Goal: Information Seeking & Learning: Learn about a topic

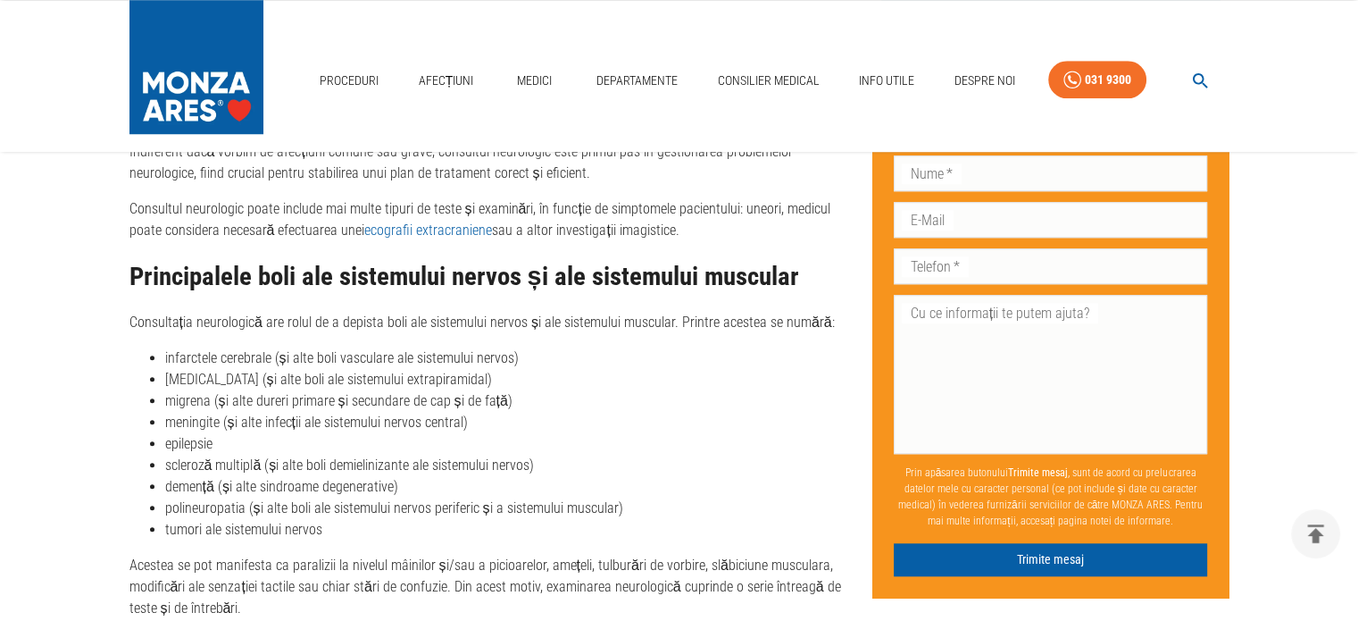
scroll to position [1518, 0]
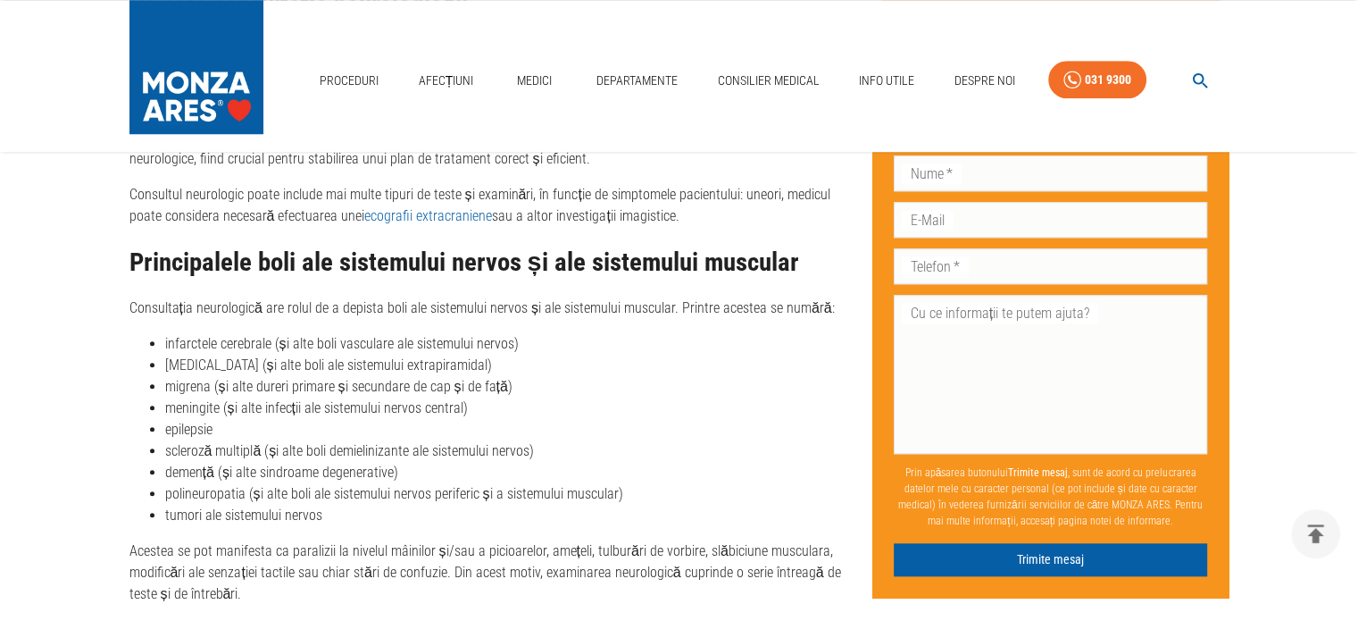
click at [313, 514] on li "tumori ale sistemului nervos" at bounding box center [511, 515] width 693 height 21
click at [193, 385] on li "migrena (și alte dureri primare și secundare de cap și de față)" at bounding box center [511, 386] width 693 height 21
click at [203, 411] on li "meningite (și alte infecții ale sistemului nervos central)" at bounding box center [511, 407] width 693 height 21
click at [246, 409] on li "meningite (și alte infecții ale sistemului nervos central)" at bounding box center [511, 407] width 693 height 21
click at [217, 426] on li "epilepsie" at bounding box center [511, 429] width 693 height 21
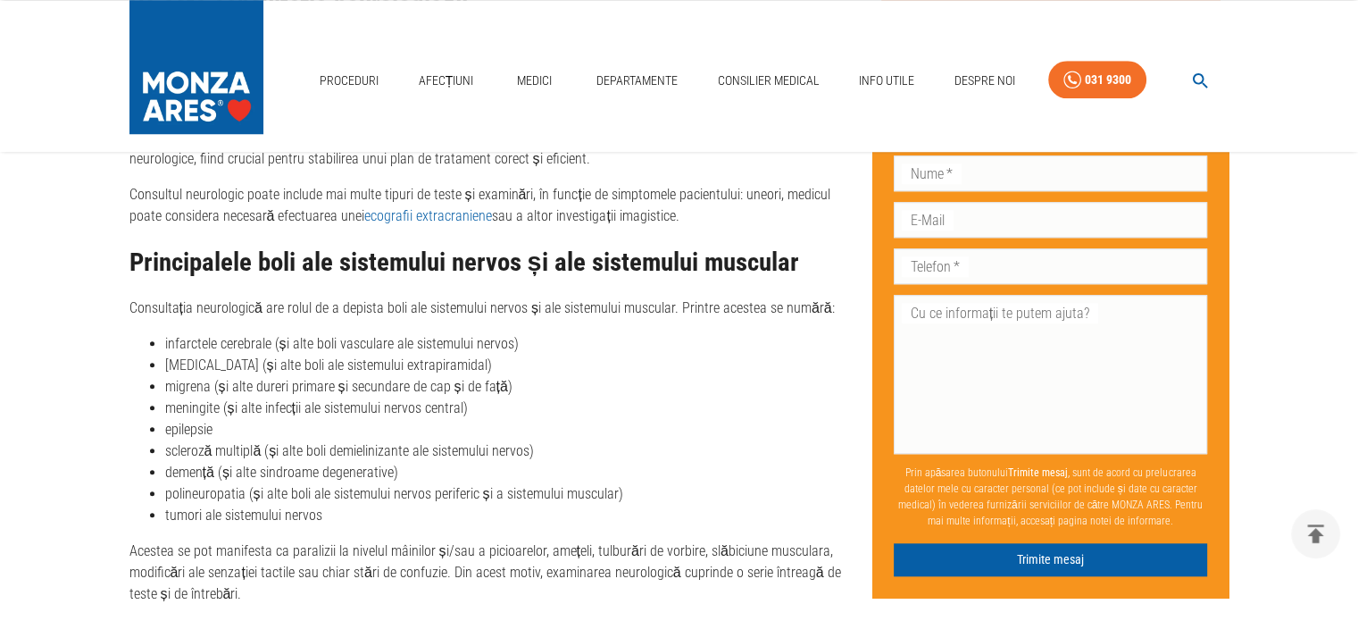
click at [240, 443] on li "scleroză multiplă (și alte boli demielinizante ale sistemului nervos)" at bounding box center [511, 450] width 693 height 21
click at [229, 478] on li "demență (și alte sindroame degenerative)" at bounding box center [511, 472] width 693 height 21
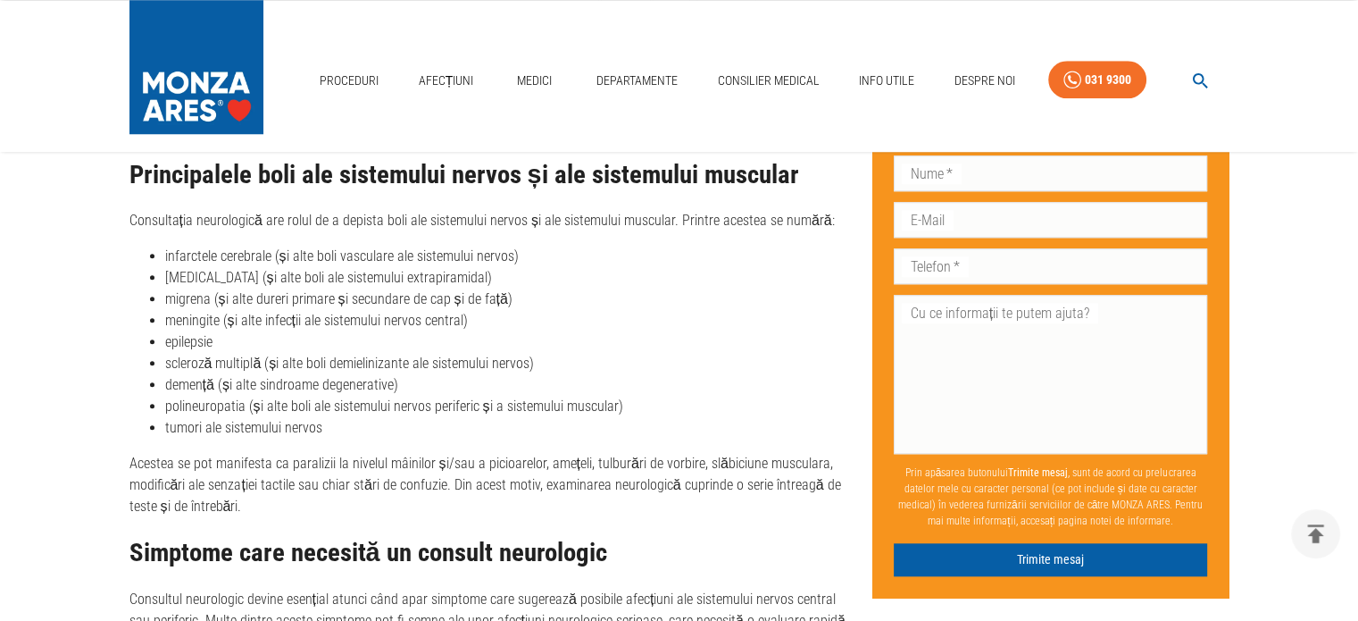
scroll to position [1607, 0]
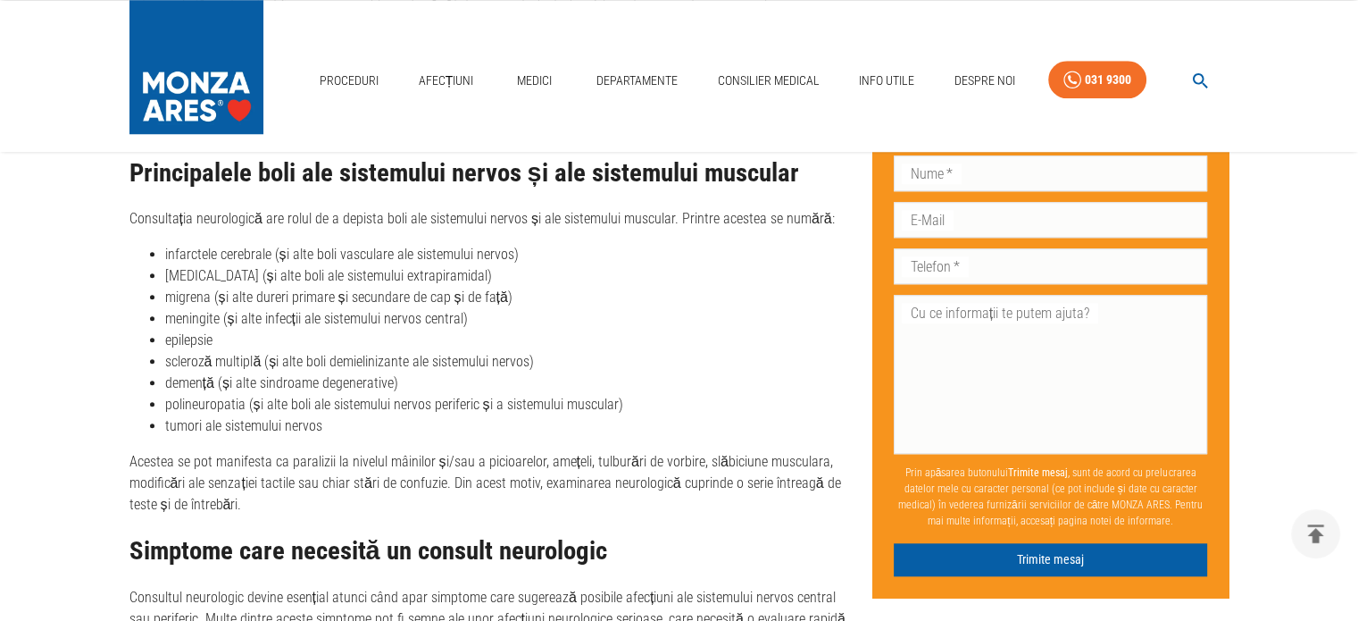
click at [262, 429] on li "tumori ale sistemului nervos" at bounding box center [511, 425] width 693 height 21
click at [323, 430] on li "tumori ale sistemului nervos" at bounding box center [511, 425] width 693 height 21
click at [336, 428] on li "tumori ale sistemului nervos" at bounding box center [511, 425] width 693 height 21
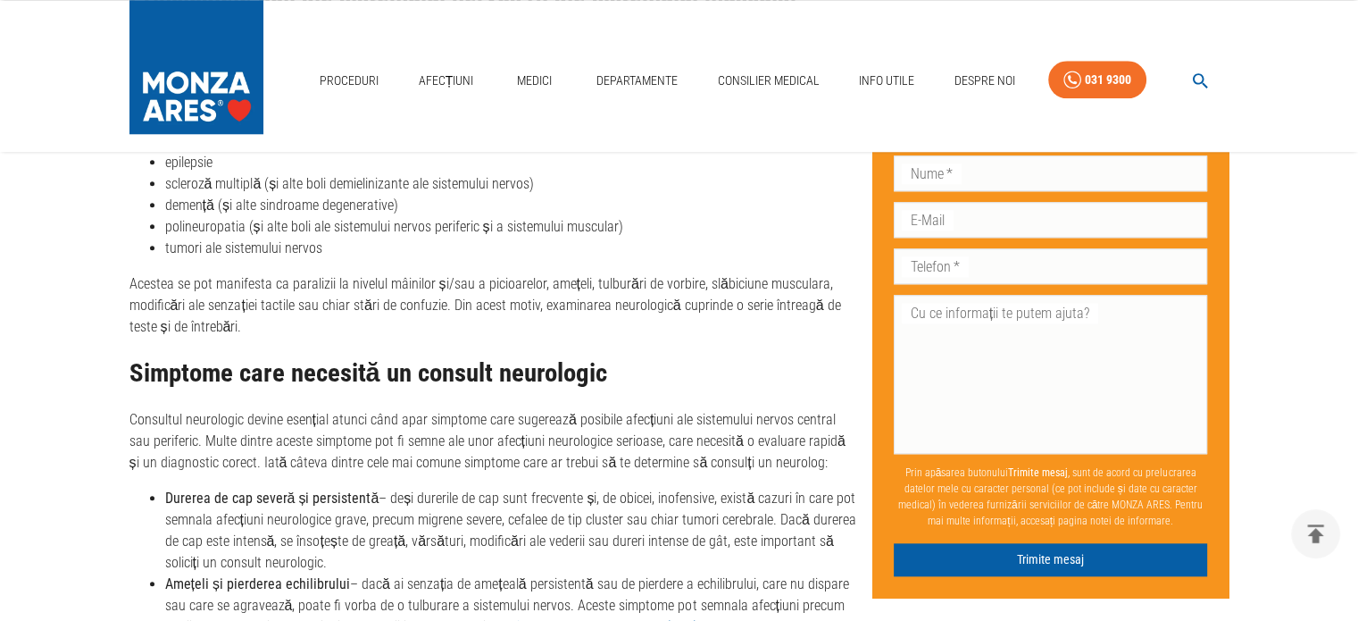
scroll to position [1786, 0]
click at [463, 383] on h2 "Simptome care necesită un consult neurologic" at bounding box center [493, 372] width 729 height 29
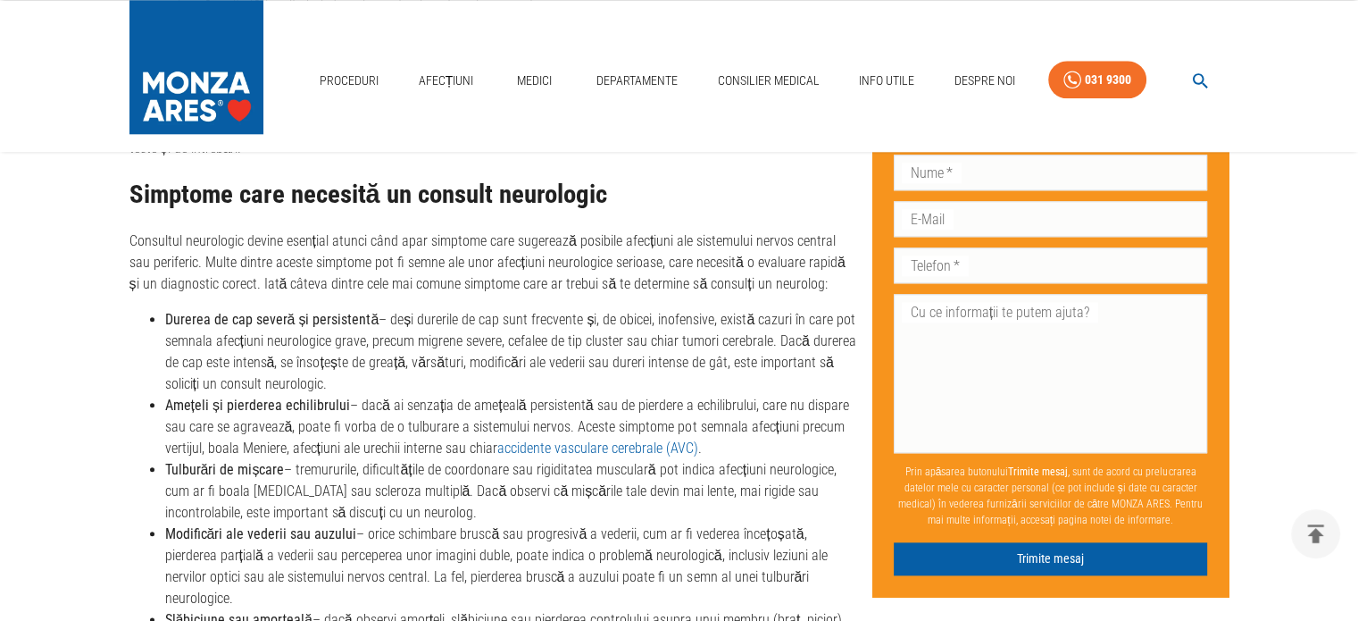
scroll to position [1965, 0]
click at [257, 480] on li "Tulburări de mișcare – tremururile, dificultățile de coordonare sau rigiditatea…" at bounding box center [511, 490] width 693 height 64
click at [257, 545] on li "Modificări ale vederii sau auzului – orice schimbare bruscă sau progresivă a ve…" at bounding box center [511, 565] width 693 height 86
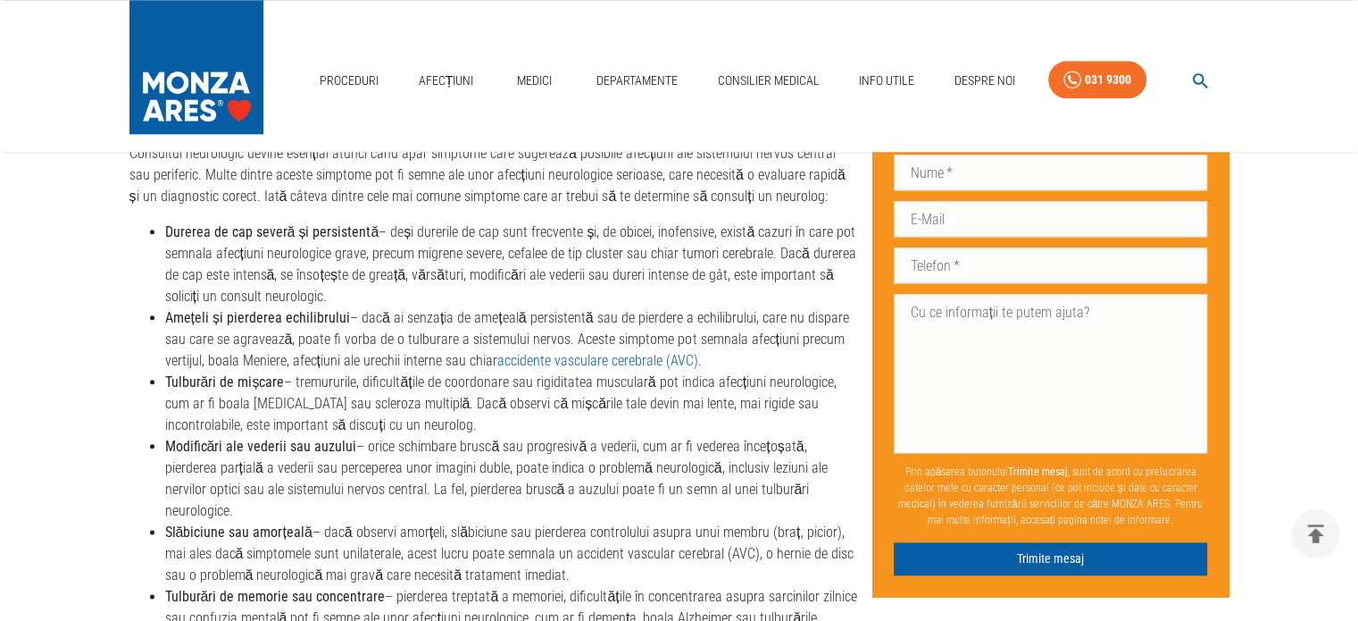
scroll to position [2054, 0]
click at [235, 521] on strong "Slăbiciune sau amorțeală" at bounding box center [238, 529] width 147 height 17
click at [351, 519] on li "Slăbiciune sau amorțeală – dacă observi amorțeli, slăbiciune sau pierderea cont…" at bounding box center [511, 551] width 693 height 64
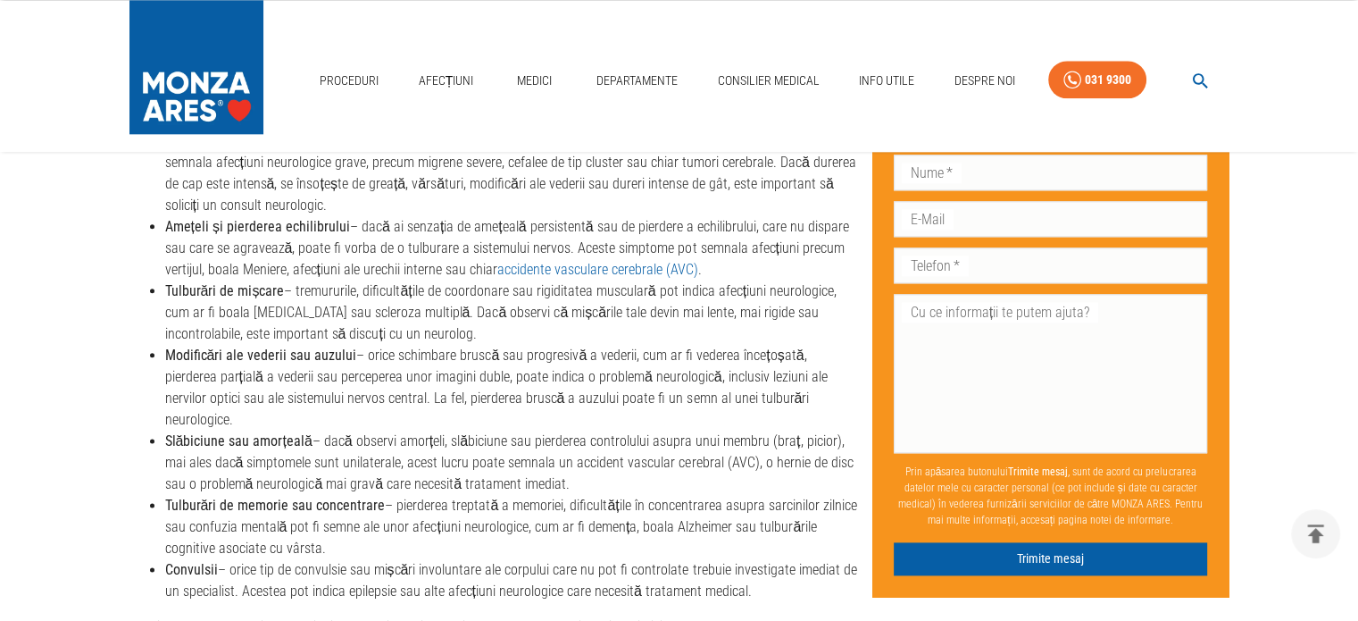
scroll to position [2143, 0]
click at [421, 494] on li "Tulburări de memorie sau concentrare – pierderea treptată a memoriei, dificultă…" at bounding box center [511, 526] width 693 height 64
drag, startPoint x: 320, startPoint y: 528, endPoint x: 179, endPoint y: 477, distance: 149.2
click at [163, 478] on ul "Durerea de cap severă și persistentă – deși durerile de cap sunt frecvente și, …" at bounding box center [493, 364] width 729 height 471
drag, startPoint x: 207, startPoint y: 478, endPoint x: 261, endPoint y: 480, distance: 53.6
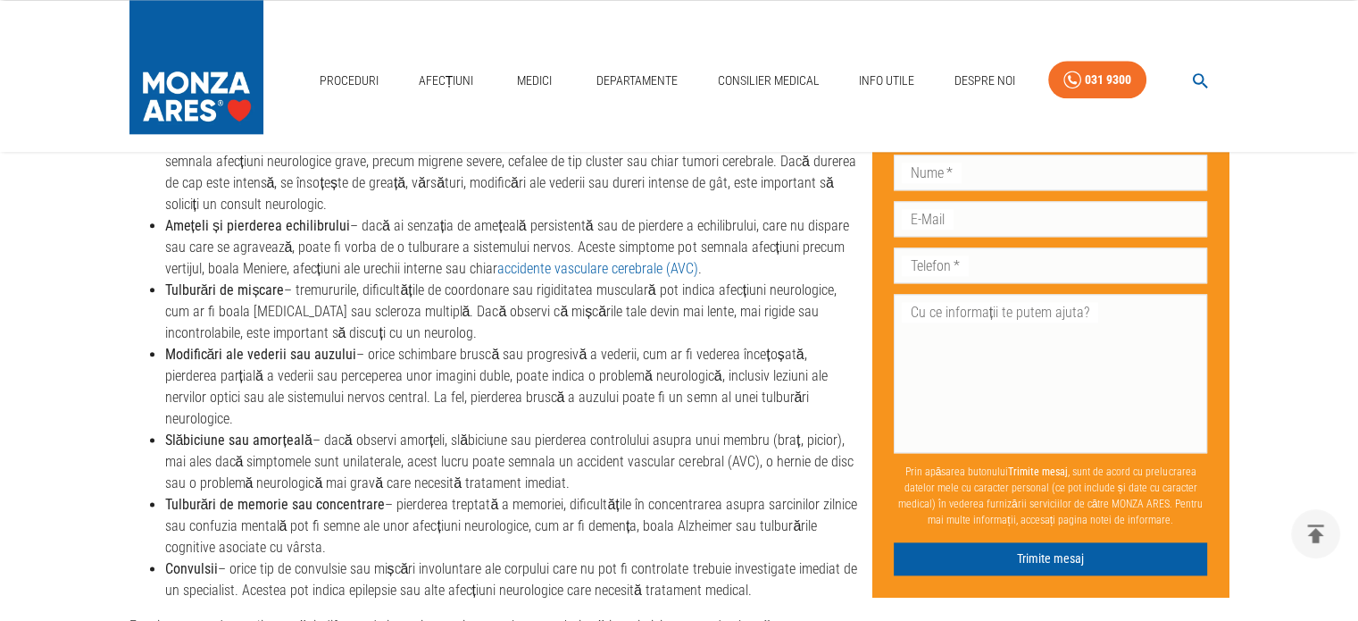
click at [208, 496] on strong "Tulburări de memorie sau concentrare" at bounding box center [275, 504] width 221 height 17
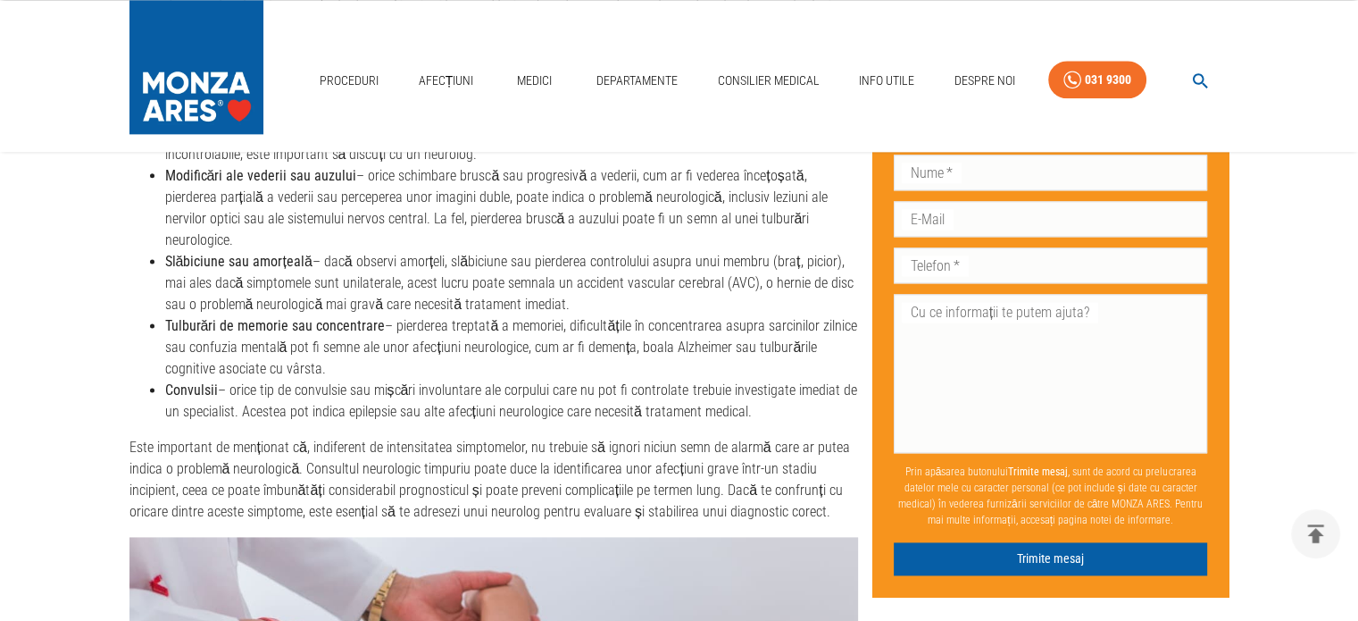
click at [357, 447] on p "Este important de menționat că, indiferent de intensitatea simptomelor, nu treb…" at bounding box center [493, 480] width 729 height 86
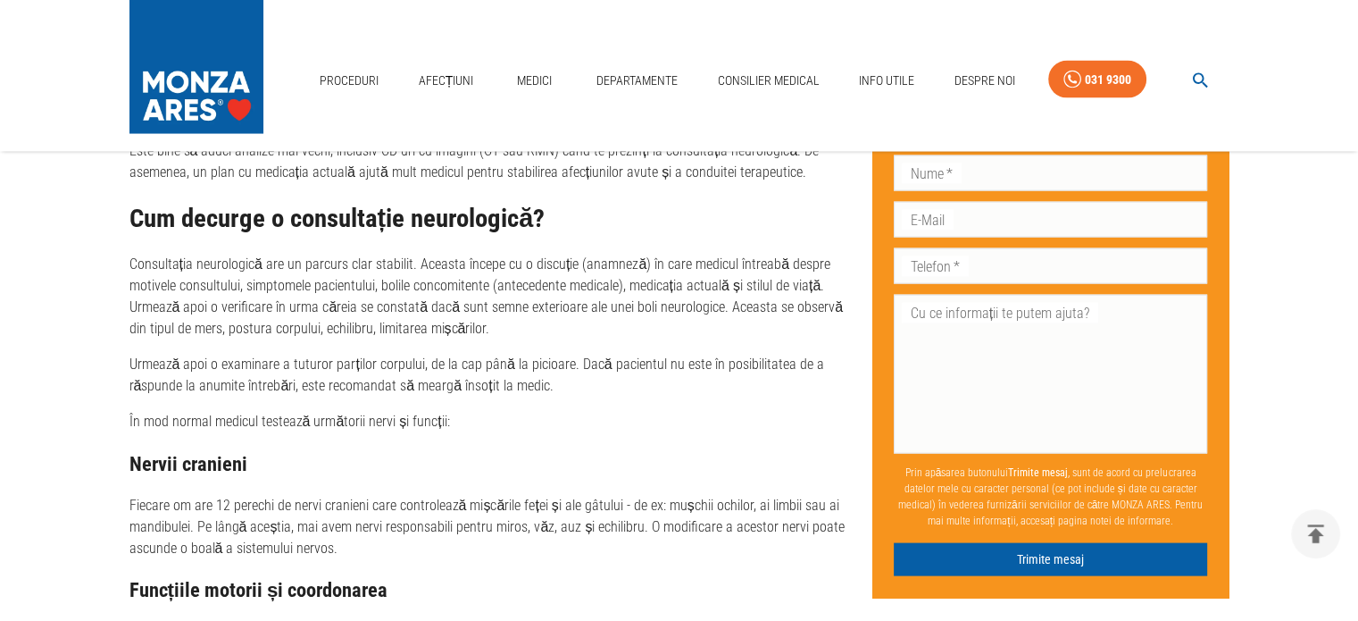
scroll to position [3751, 0]
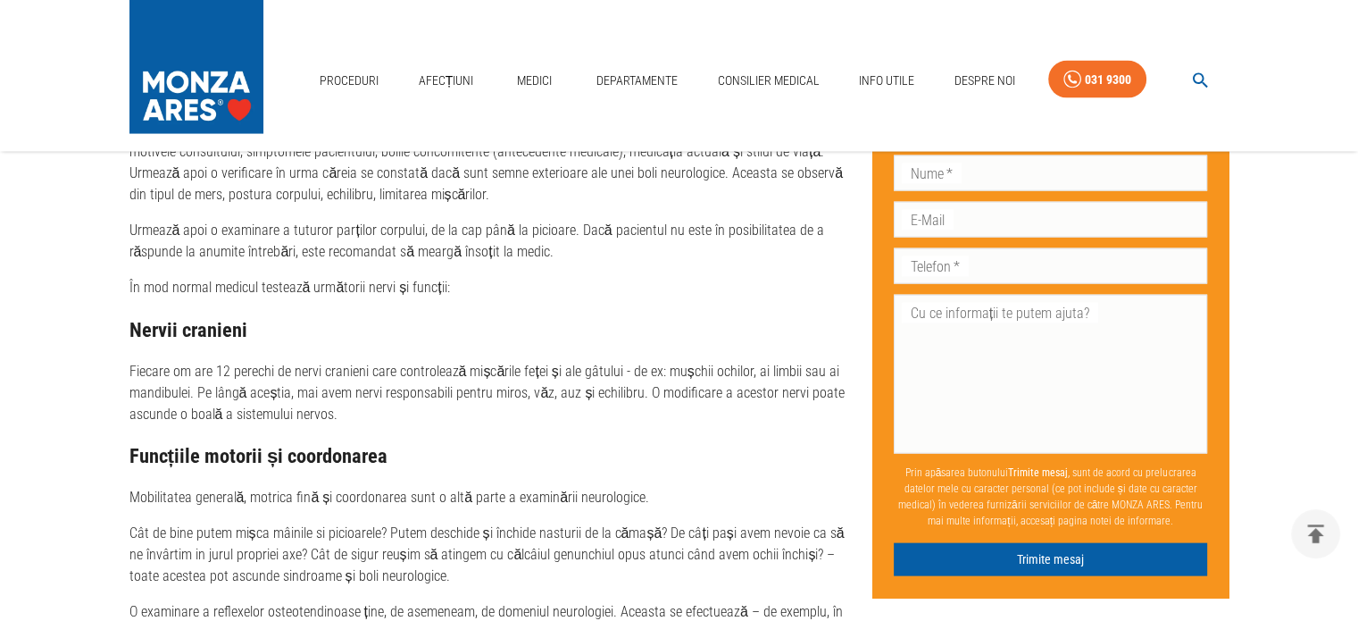
click at [254, 319] on h3 "Nervii cranieni" at bounding box center [493, 330] width 729 height 22
click at [257, 367] on p "Fiecare om are 12 perechi de nervi cranieni care controlează mișcările feței și…" at bounding box center [493, 393] width 729 height 64
click at [286, 445] on h3 "Funcțiile motorii și coordonarea" at bounding box center [493, 456] width 729 height 22
click at [379, 445] on h3 "Funcțiile motorii și coordonarea" at bounding box center [493, 456] width 729 height 22
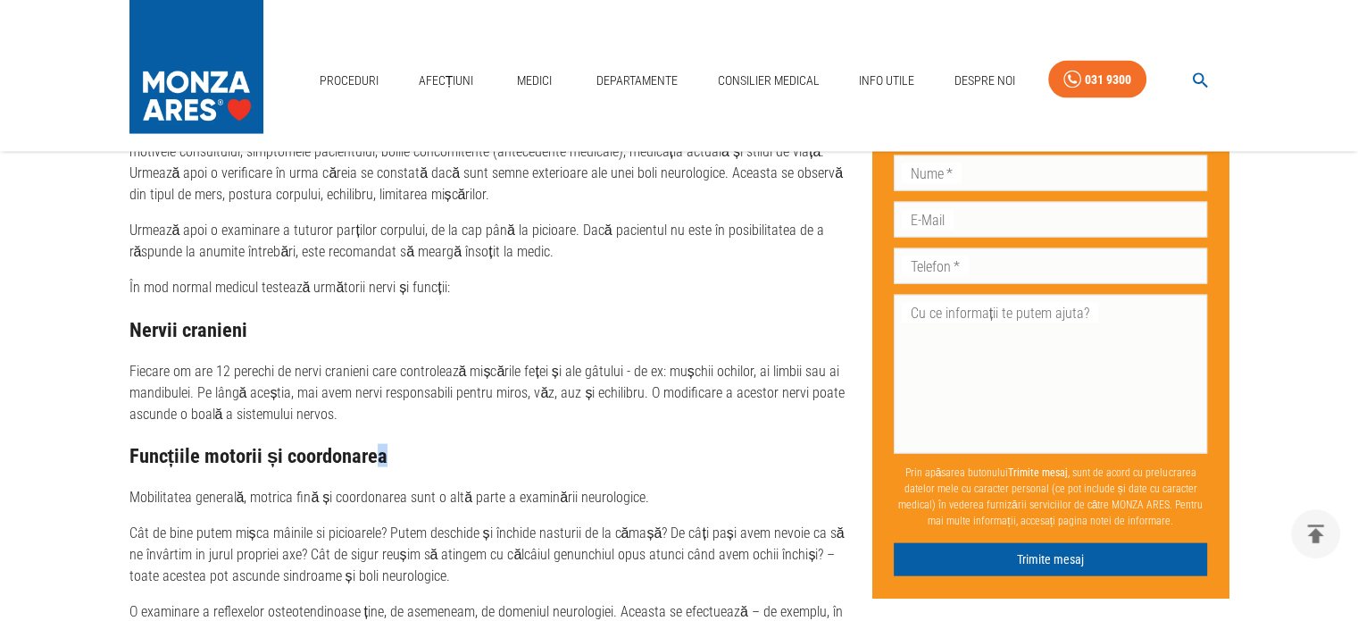
click at [384, 445] on h3 "Funcțiile motorii și coordonarea" at bounding box center [493, 456] width 729 height 22
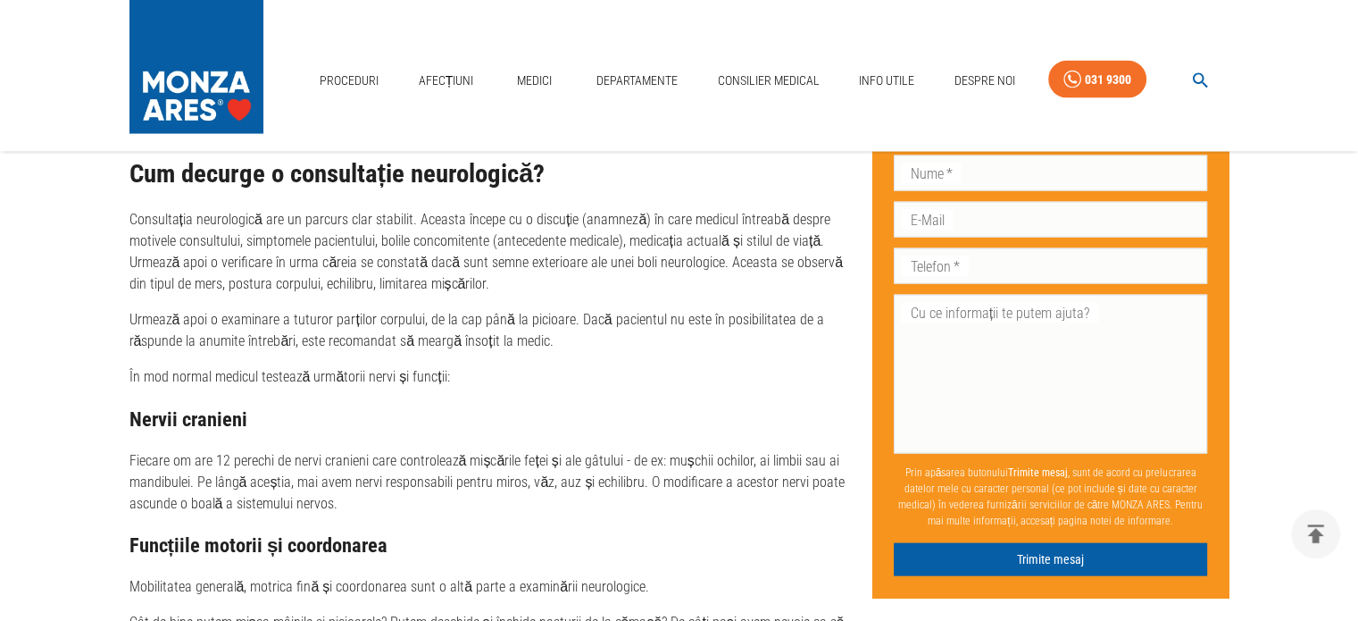
scroll to position [3661, 0]
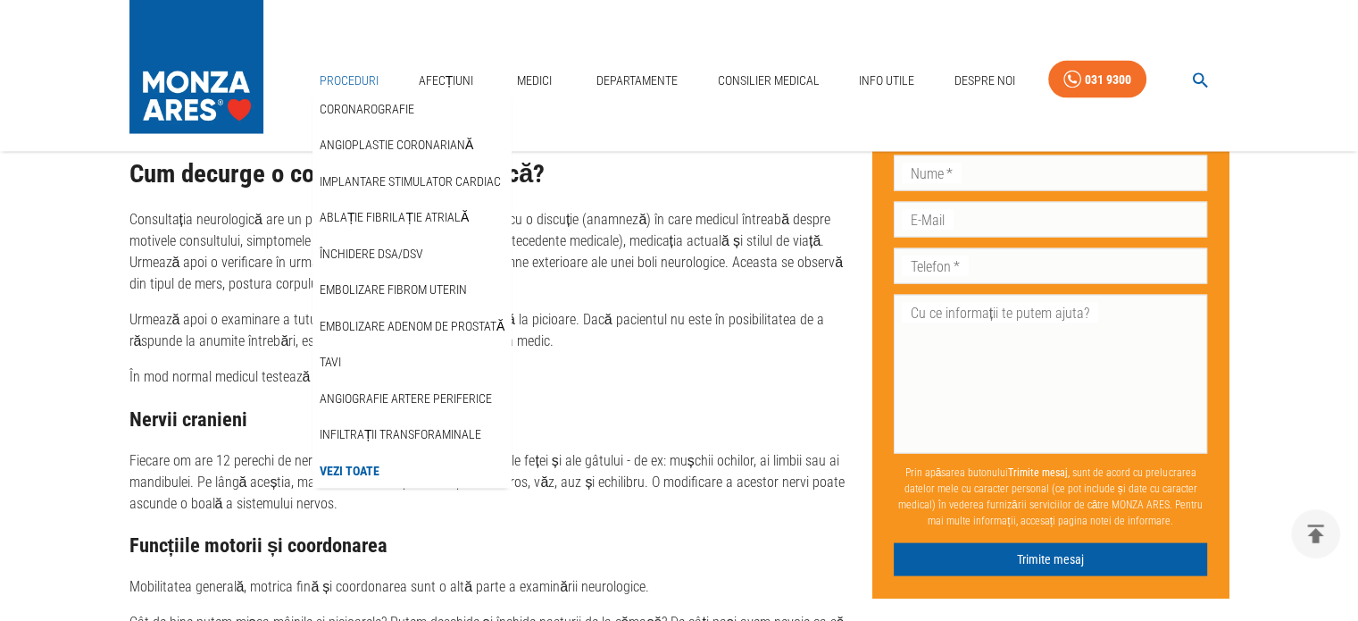
click at [364, 71] on link "Proceduri" at bounding box center [349, 81] width 73 height 37
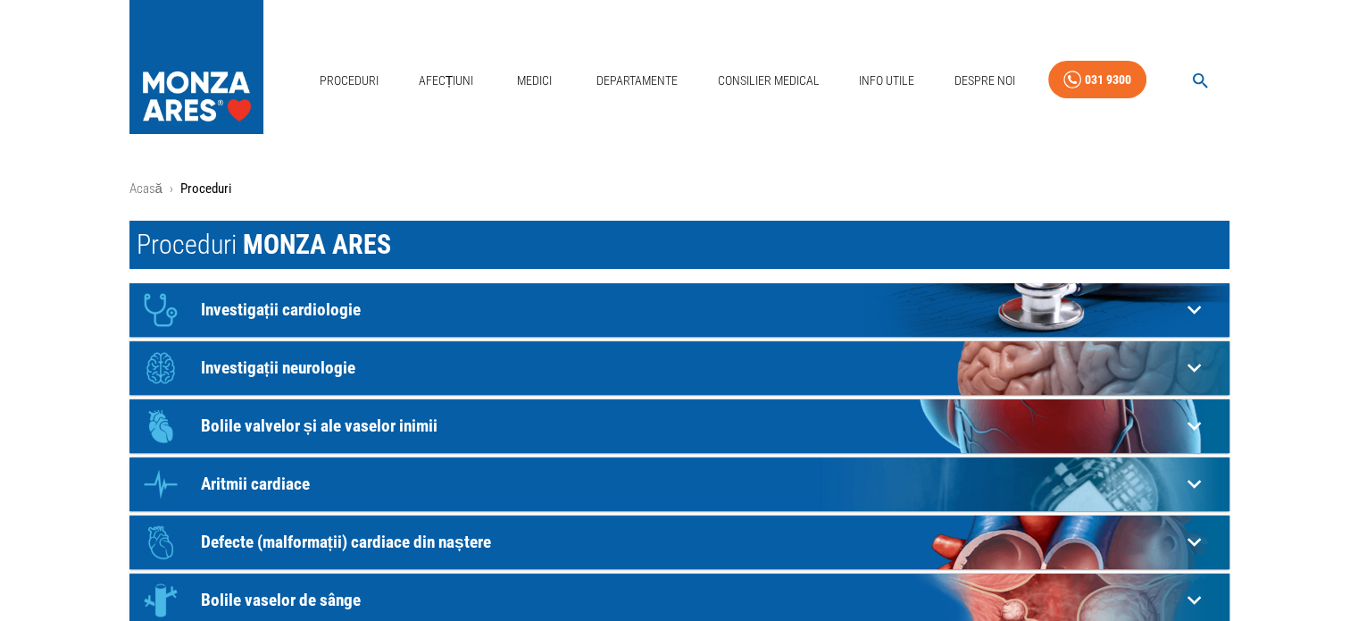
click at [220, 371] on p "Investigații neurologie" at bounding box center [691, 367] width 980 height 19
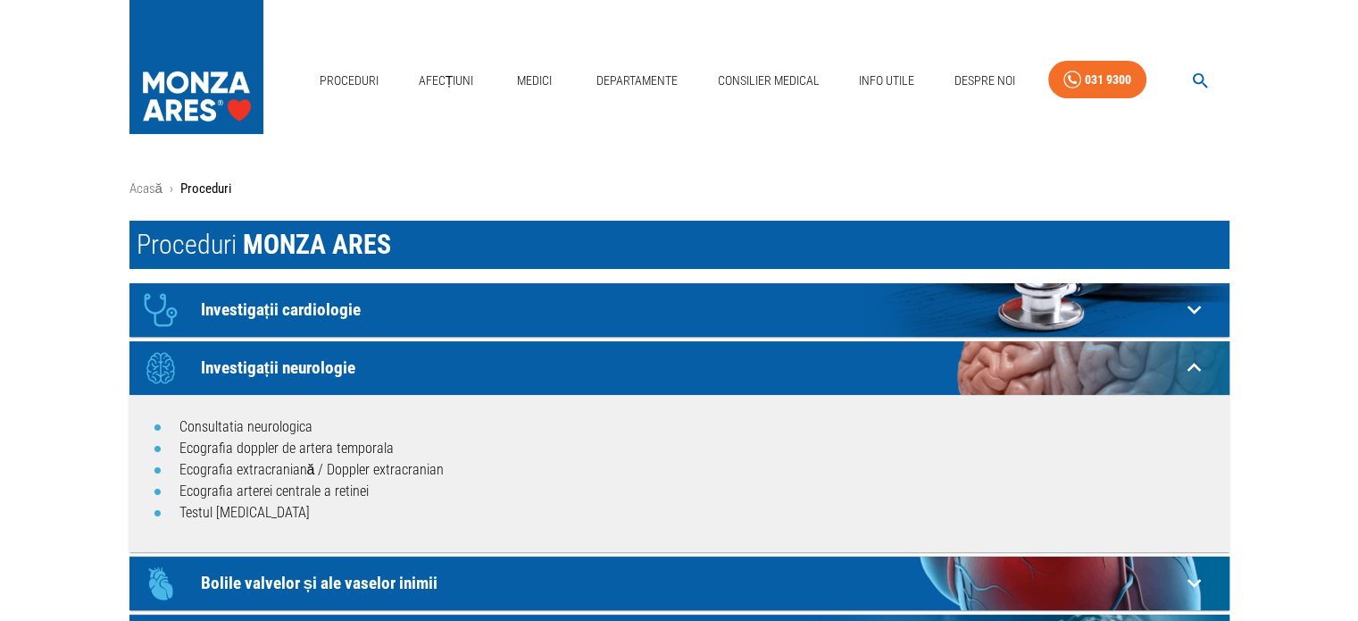
click at [363, 538] on div "Consultatia neurologica Ecografia doppler de artera temporala Ecografia extracr…" at bounding box center [679, 473] width 1100 height 157
click at [766, 81] on link "Consilier Medical" at bounding box center [768, 81] width 116 height 37
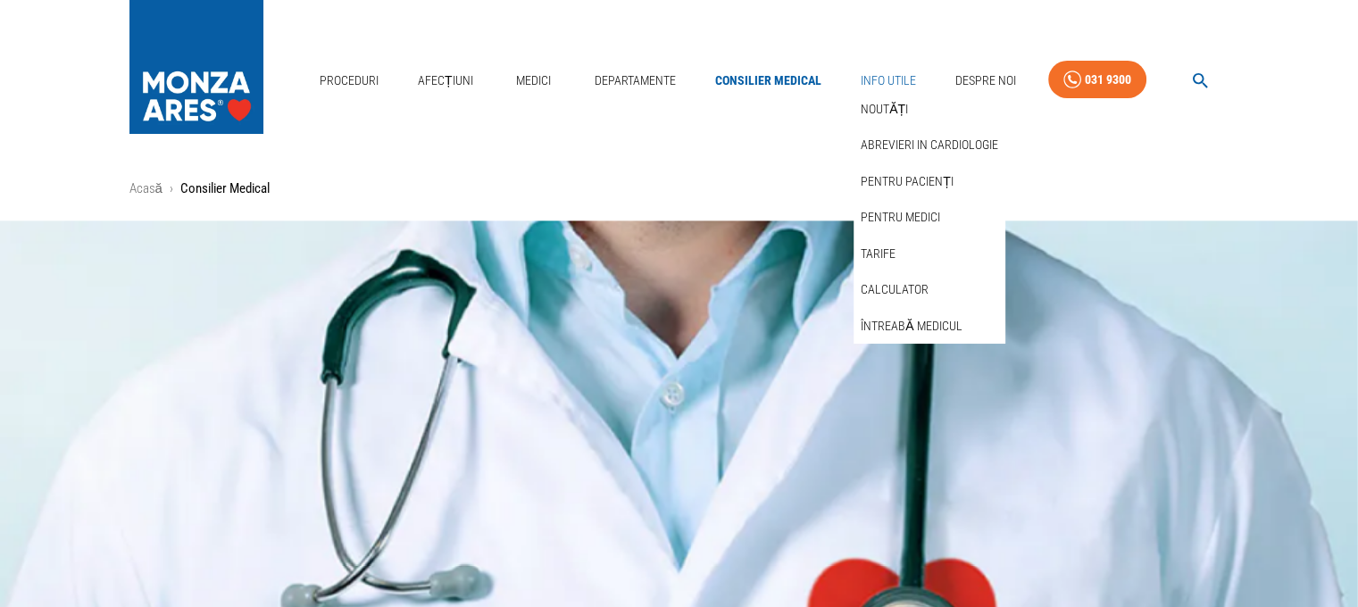
click at [886, 88] on link "Info Utile" at bounding box center [889, 81] width 70 height 37
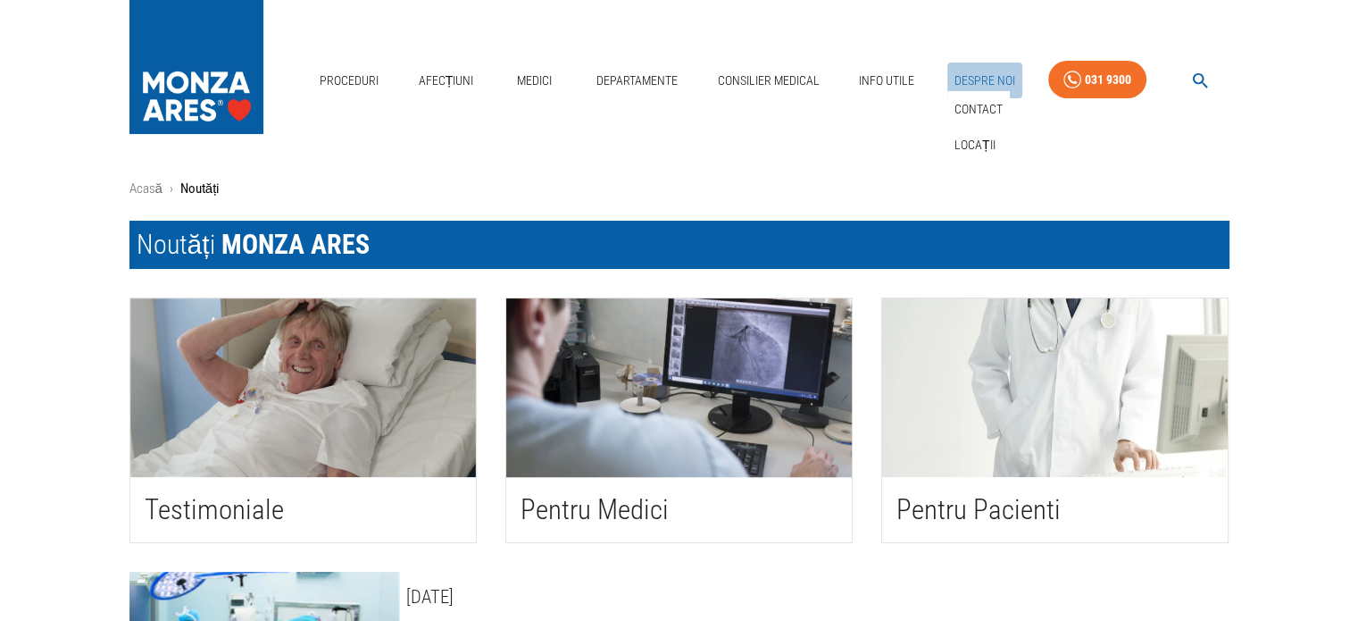
click at [994, 78] on link "Despre Noi" at bounding box center [984, 81] width 75 height 37
